Goal: Information Seeking & Learning: Learn about a topic

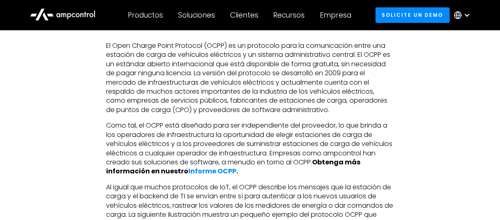
scroll to position [450, 0]
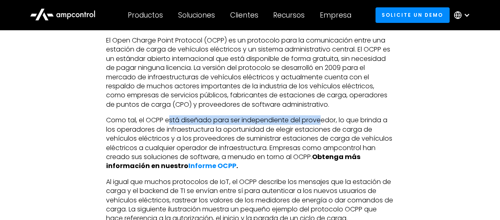
drag, startPoint x: 259, startPoint y: 118, endPoint x: 322, endPoint y: 120, distance: 63.4
click at [322, 119] on p "Como tal, el OCPP está diseñado para ser independiente del proveedor, lo que br…" at bounding box center [250, 143] width 288 height 55
click at [328, 124] on p "Como tal, el OCPP está diseñado para ser independiente del proveedor, lo que br…" at bounding box center [250, 143] width 288 height 55
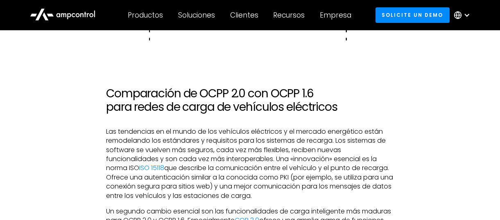
scroll to position [1023, 0]
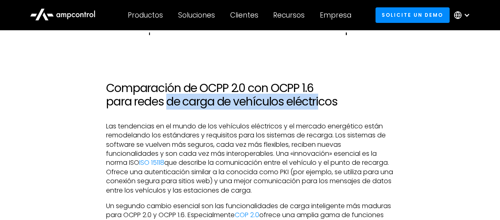
drag, startPoint x: 169, startPoint y: 106, endPoint x: 332, endPoint y: 103, distance: 162.8
click at [332, 103] on h2 "Comparación de OCPP 2.0 con OCPP 1.6 para redes de carga de vehículos eléctricos" at bounding box center [250, 94] width 288 height 27
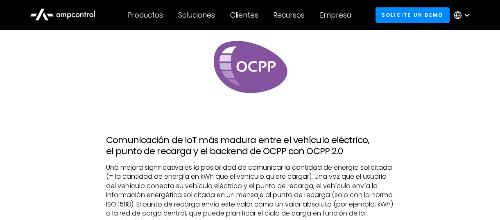
scroll to position [1432, 0]
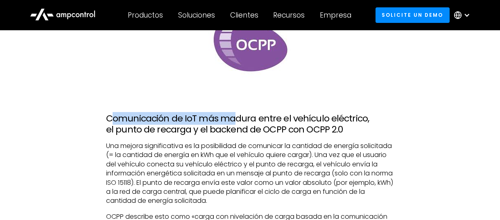
drag, startPoint x: 110, startPoint y: 119, endPoint x: 245, endPoint y: 123, distance: 135.9
click at [237, 123] on h3 "Comunicación de IoT más madura entre el vehículo eléctrico, el punto de recarga…" at bounding box center [250, 124] width 288 height 22
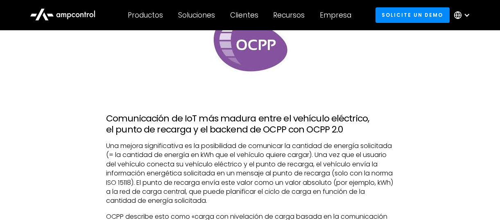
click at [277, 123] on h3 "Comunicación de IoT más madura entre el vehículo eléctrico, el punto de recarga…" at bounding box center [250, 124] width 288 height 22
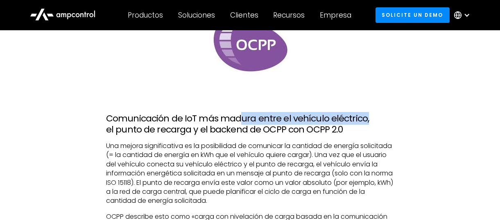
drag, startPoint x: 359, startPoint y: 118, endPoint x: 371, endPoint y: 118, distance: 11.9
click at [371, 118] on h3 "Comunicación de IoT más madura entre el vehículo eléctrico, el punto de recarga…" at bounding box center [250, 124] width 288 height 22
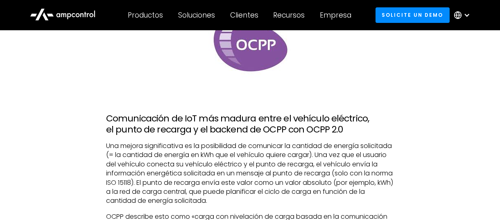
click at [302, 133] on h3 "Comunicación de IoT más madura entre el vehículo eléctrico, el punto de recarga…" at bounding box center [250, 124] width 288 height 22
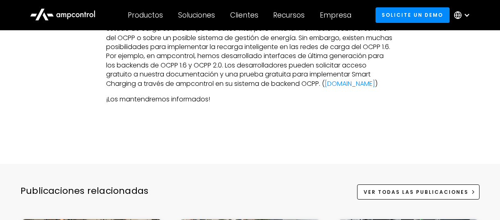
scroll to position [2086, 0]
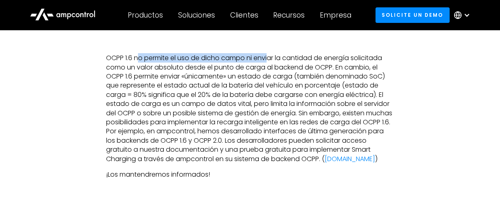
drag, startPoint x: 209, startPoint y: 58, endPoint x: 285, endPoint y: 60, distance: 76.5
click at [277, 59] on p "OCPP 1.6 no permite el uso de dicho campo ni enviar la cantidad de energía soli…" at bounding box center [250, 109] width 288 height 110
click at [297, 60] on p "OCPP 1.6 no permite el uso de dicho campo ni enviar la cantidad de energía soli…" at bounding box center [250, 109] width 288 height 110
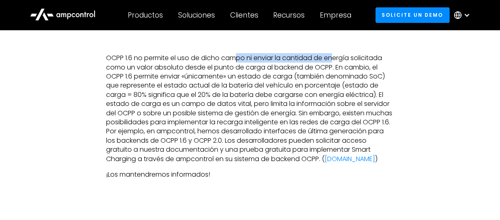
drag, startPoint x: 239, startPoint y: 60, endPoint x: 340, endPoint y: 59, distance: 101.9
click at [336, 59] on p "OCPP 1.6 no permite el uso de dicho campo ni enviar la cantidad de energía soli…" at bounding box center [250, 109] width 288 height 110
click at [374, 59] on p "OCPP 1.6 no permite el uso de dicho campo ni enviar la cantidad de energía soli…" at bounding box center [250, 109] width 288 height 110
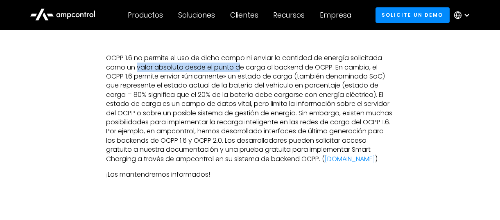
drag, startPoint x: 141, startPoint y: 70, endPoint x: 257, endPoint y: 68, distance: 115.8
click at [241, 69] on p "OCPP 1.6 no permite el uso de dicho campo ni enviar la cantidad de energía soli…" at bounding box center [250, 109] width 288 height 110
click at [288, 68] on p "OCPP 1.6 no permite el uso de dicho campo ni enviar la cantidad de energía soli…" at bounding box center [250, 109] width 288 height 110
